Goal: Task Accomplishment & Management: Manage account settings

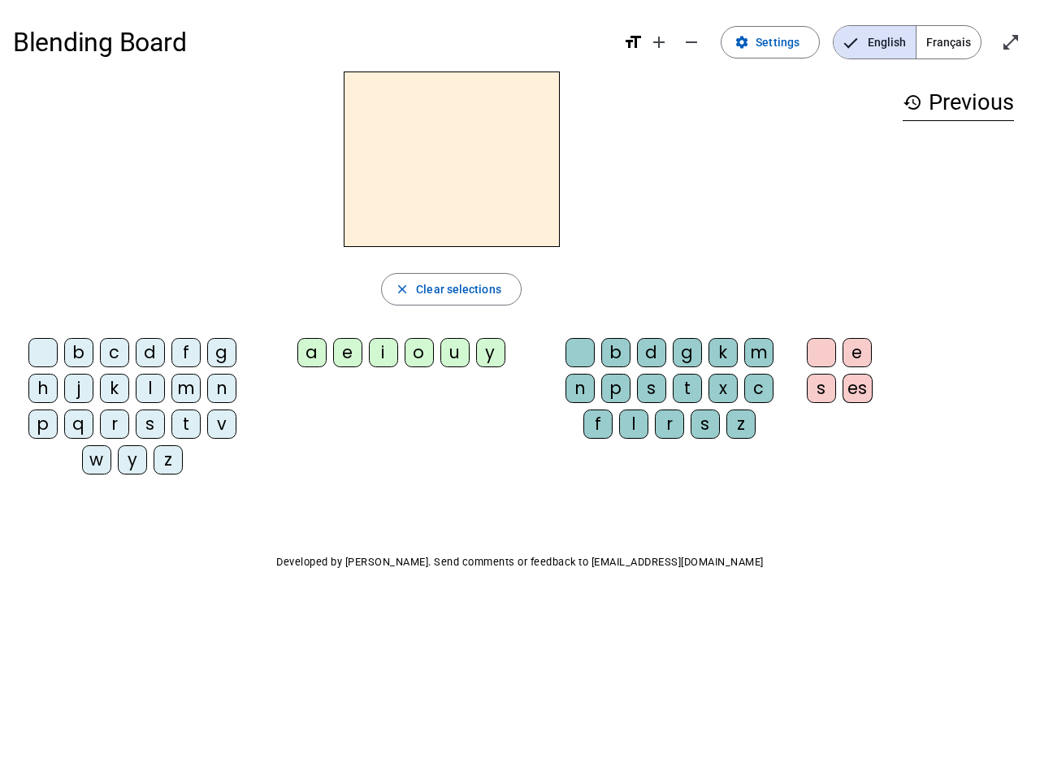
click at [660, 42] on mat-icon "add" at bounding box center [658, 41] width 19 height 19
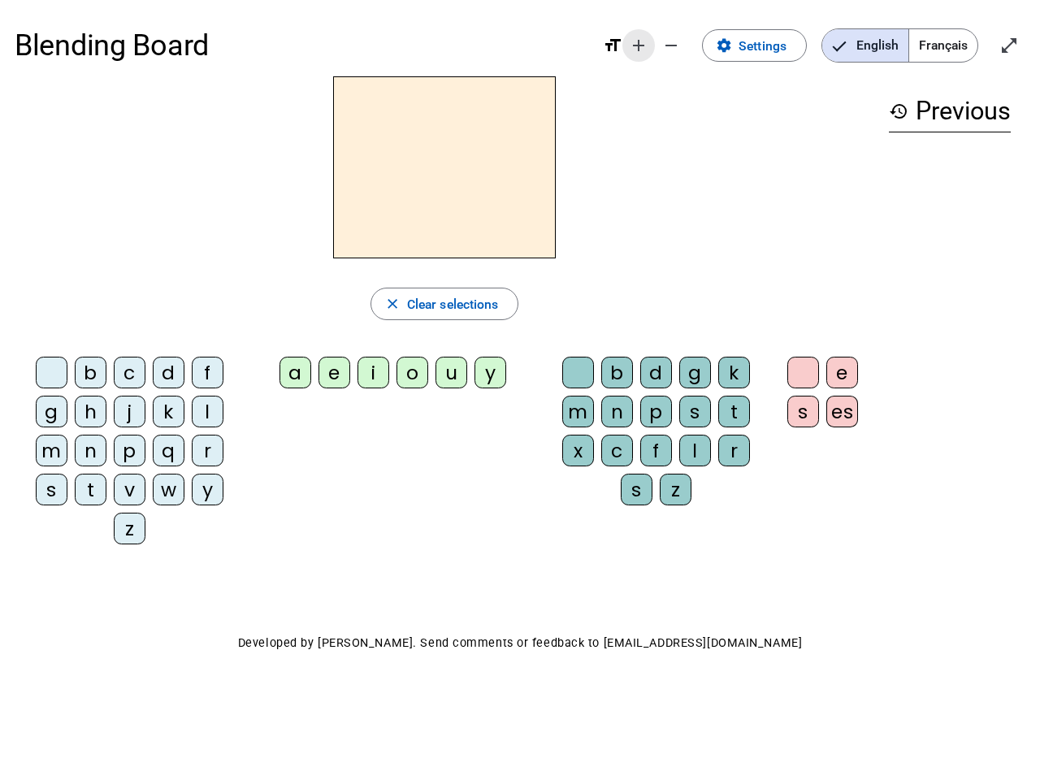
click at [692, 42] on div "Blending Board format_size add remove settings Settings English Français open_i…" at bounding box center [520, 46] width 1011 height 62
click at [771, 42] on span "Settings" at bounding box center [762, 46] width 48 height 22
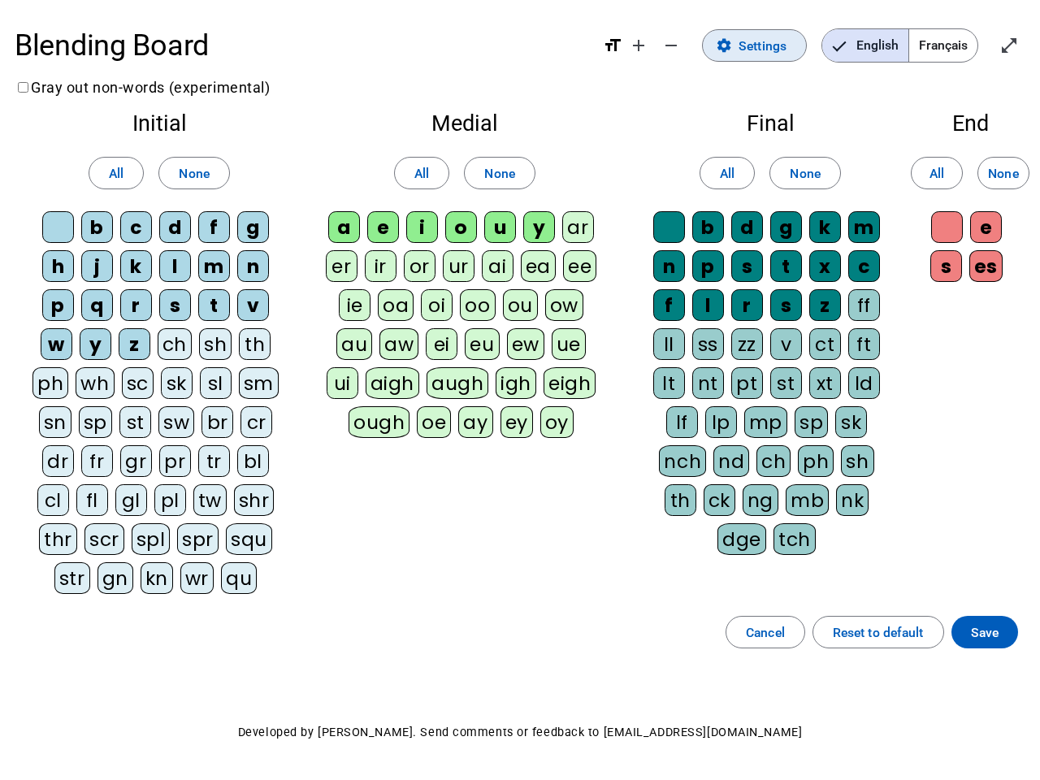
click at [874, 42] on span "English" at bounding box center [865, 45] width 86 height 32
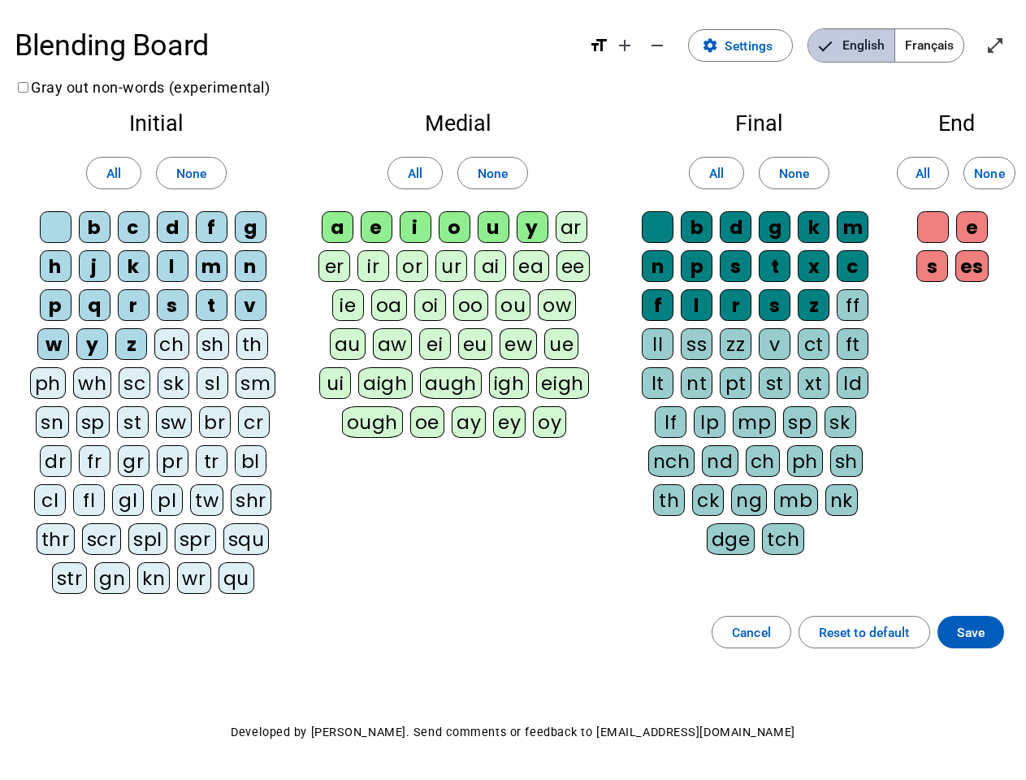
click at [948, 42] on span "Français" at bounding box center [929, 45] width 68 height 32
click at [948, 42] on span "Français" at bounding box center [917, 45] width 93 height 32
click at [1011, 42] on span "Enter full screen" at bounding box center [995, 45] width 39 height 39
click at [451, 289] on letter-bubble "oi" at bounding box center [433, 308] width 39 height 39
click at [46, 356] on div "w" at bounding box center [53, 344] width 32 height 32
